Goal: Find specific fact: Find contact information

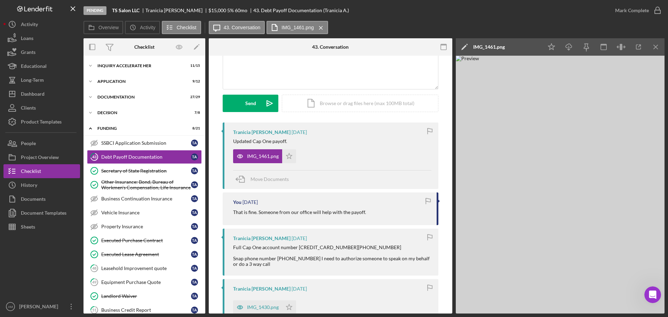
scroll to position [104, 0]
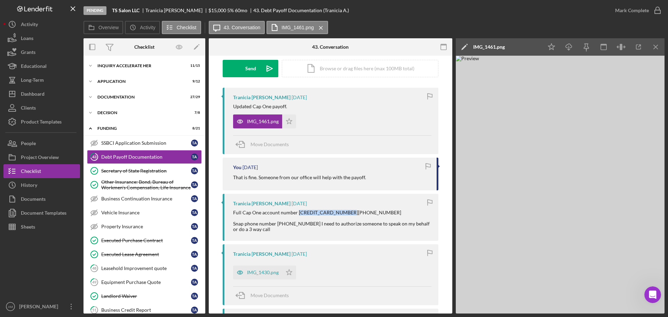
drag, startPoint x: 346, startPoint y: 214, endPoint x: 296, endPoint y: 214, distance: 50.4
click at [296, 214] on div "Full Cap One account number [CREDIT_CARD_NUMBER][PHONE_NUMBER] Snap phone numbe…" at bounding box center [332, 221] width 198 height 22
copy div "[CREDIT_CARD_NUMBER]"
click at [340, 236] on div "Tranicia [PERSON_NAME] [DATE] Full Cap One account number [CREDIT_CARD_NUMBER][…" at bounding box center [331, 217] width 216 height 47
drag, startPoint x: 275, startPoint y: 225, endPoint x: 306, endPoint y: 224, distance: 31.3
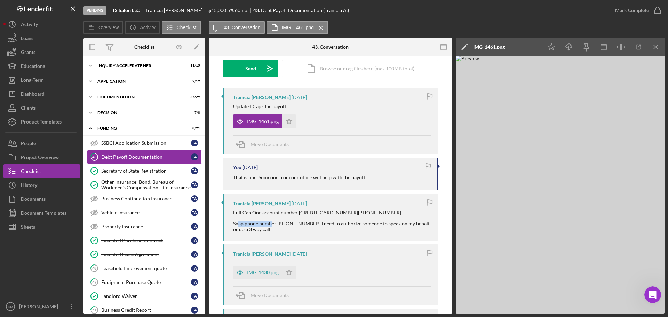
click at [306, 224] on div "Full Cap One account number [CREDIT_CARD_NUMBER][PHONE_NUMBER] Snap phone numbe…" at bounding box center [332, 221] width 198 height 22
copy div "[PHONE_NUMBER]"
click at [327, 257] on div "Tranicia [PERSON_NAME] [DATE] IMG_1430.png Icon/Star Move Documents" at bounding box center [331, 274] width 216 height 61
drag, startPoint x: 253, startPoint y: 232, endPoint x: 231, endPoint y: 223, distance: 23.6
click at [231, 223] on div "Tranicia [PERSON_NAME] [DATE] Full Cap One account number [CREDIT_CARD_NUMBER][…" at bounding box center [331, 217] width 216 height 47
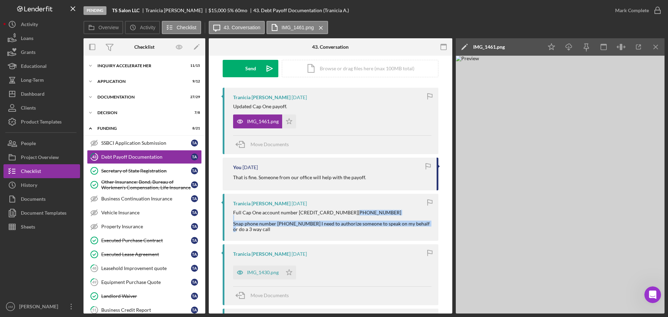
copy div "Snap phone number [PHONE_NUMBER] I need to authorize someone to speak on my beh…"
